Goal: Obtain resource: Download file/media

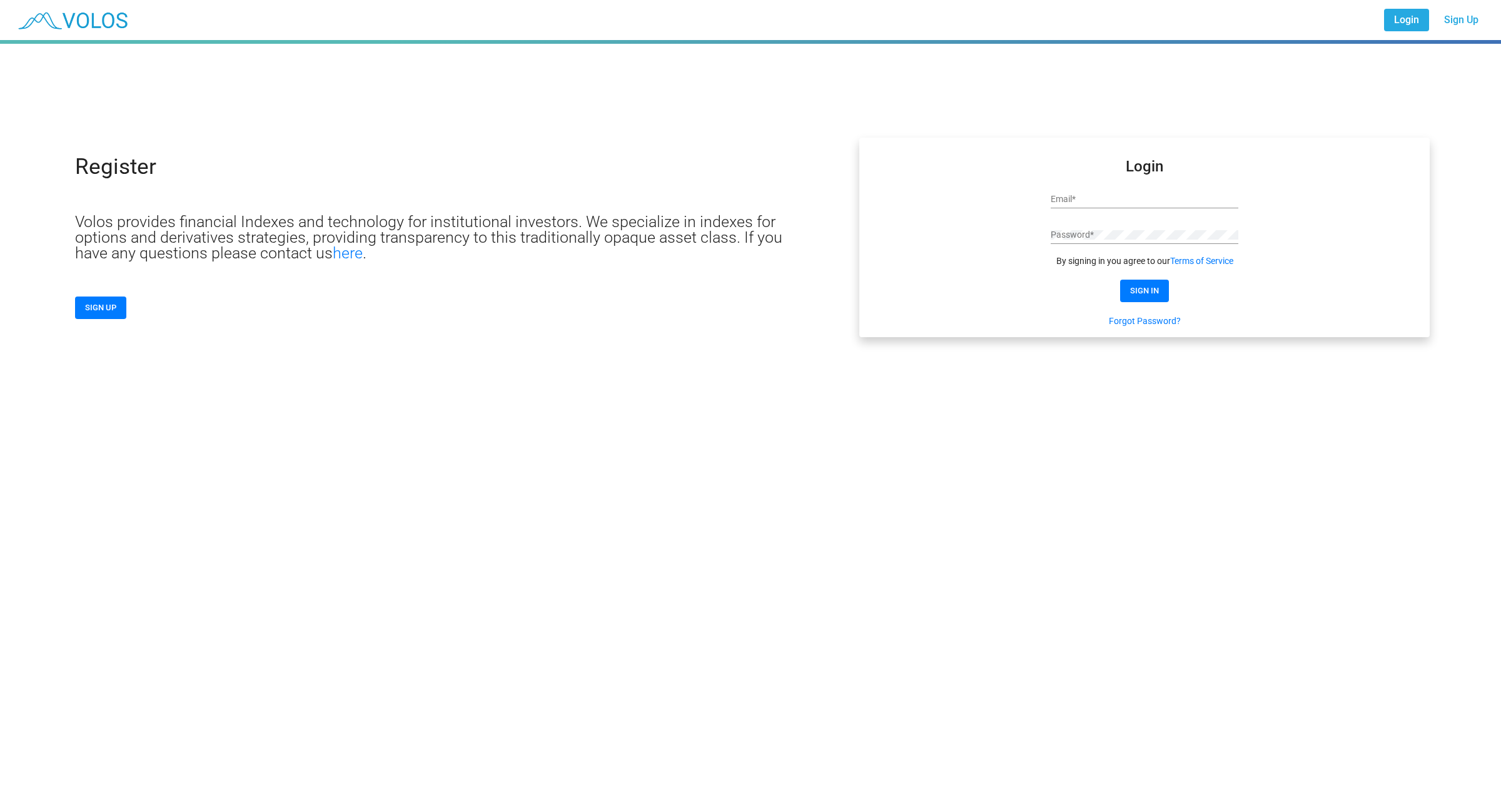
type input "**********"
drag, startPoint x: 1158, startPoint y: 291, endPoint x: 1164, endPoint y: 291, distance: 6.0
click at [1164, 291] on button "SIGN IN" at bounding box center [1144, 290] width 49 height 22
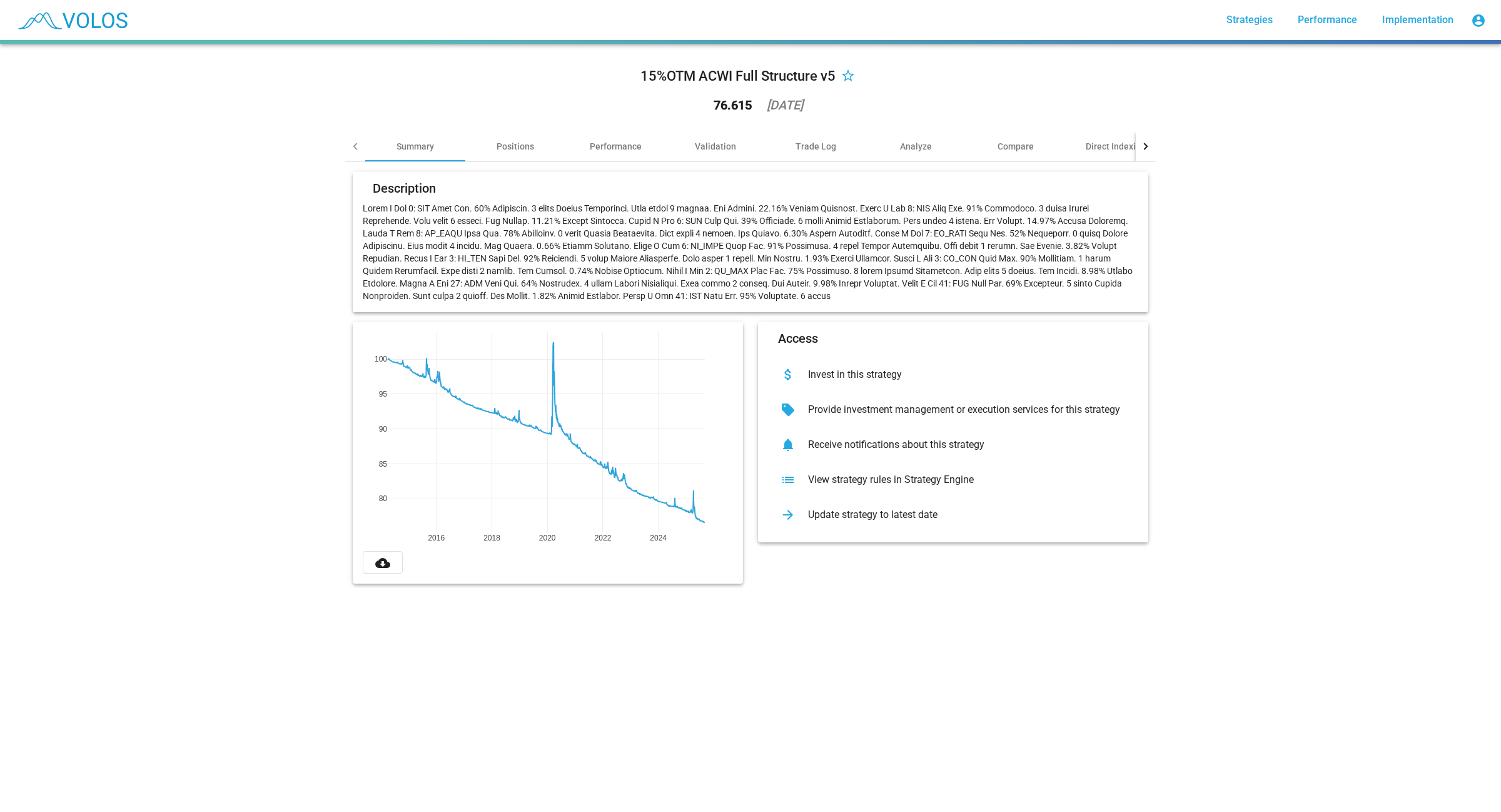
drag, startPoint x: 384, startPoint y: 558, endPoint x: 400, endPoint y: 554, distance: 16.5
click at [387, 558] on button "cloud_download" at bounding box center [383, 562] width 40 height 22
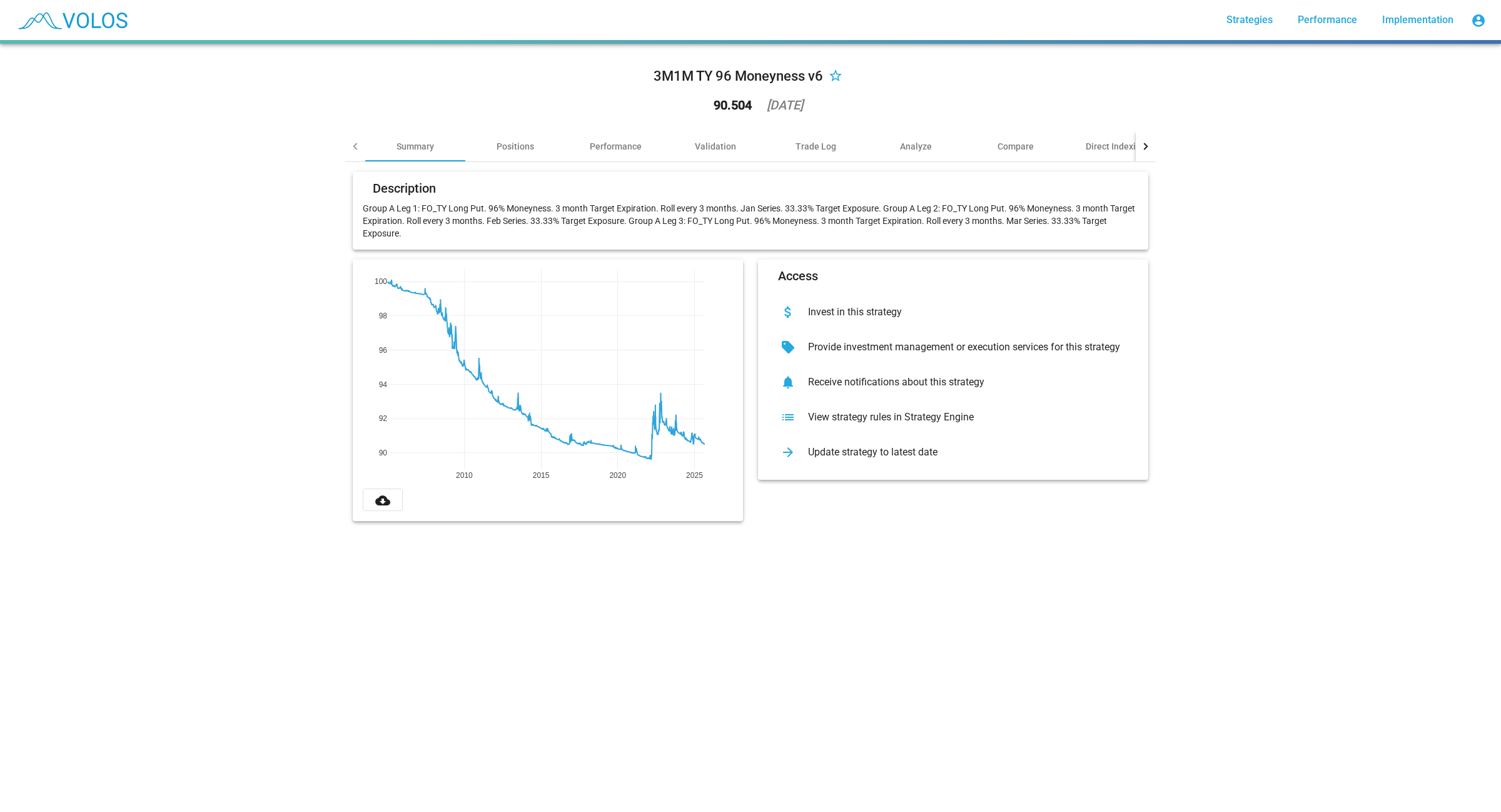
click at [385, 500] on button "cloud_download" at bounding box center [383, 499] width 40 height 22
click at [862, 453] on div "Update strategy to latest date" at bounding box center [963, 452] width 330 height 12
click at [375, 508] on button "cloud_download" at bounding box center [383, 499] width 40 height 22
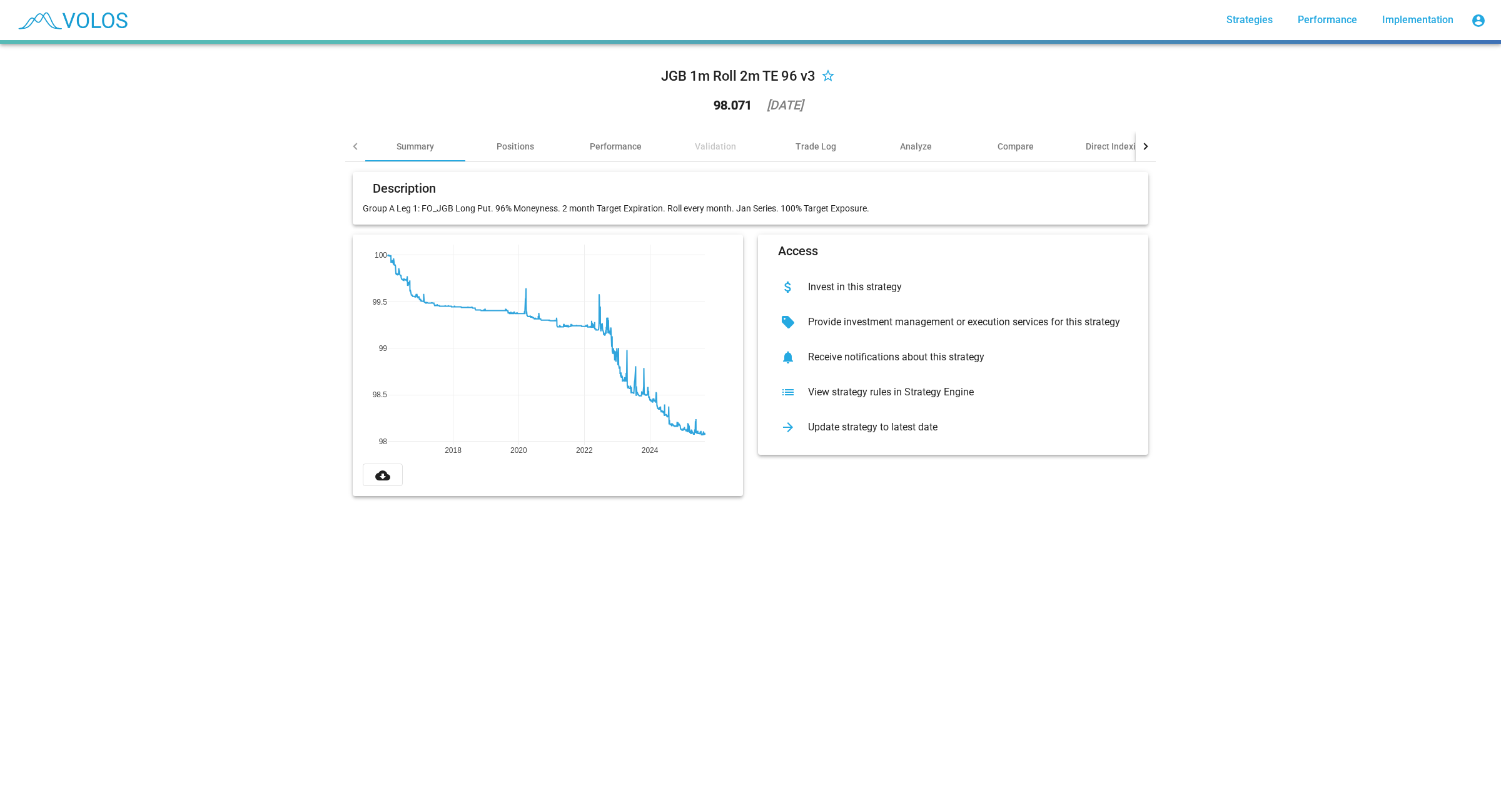
click at [383, 476] on mat-icon "cloud_download" at bounding box center [383, 476] width 15 height 15
